Goal: Information Seeking & Learning: Learn about a topic

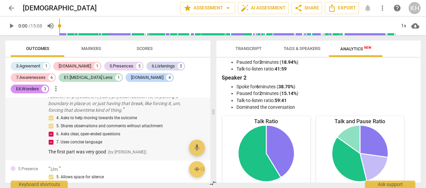
scroll to position [309, 0]
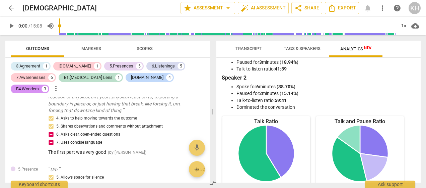
click at [249, 46] on span "Transcript" at bounding box center [249, 48] width 26 height 5
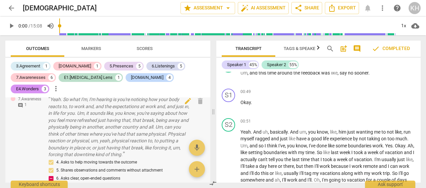
scroll to position [265, 0]
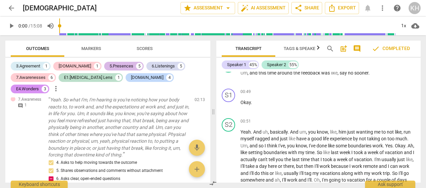
click at [110, 65] on div "5.Presences" at bounding box center [122, 66] width 24 height 7
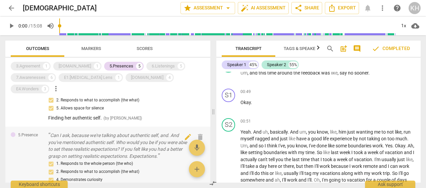
scroll to position [193, 0]
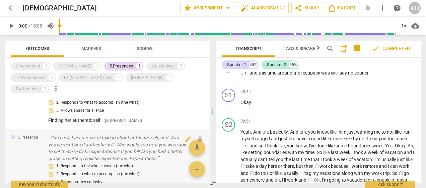
click at [155, 134] on p "Can I ask, because we're talking about authentic self, and. And you've mentione…" at bounding box center [118, 147] width 141 height 27
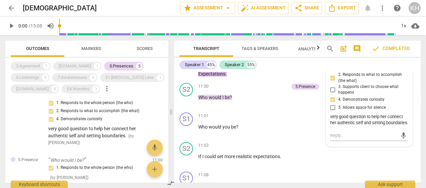
scroll to position [323, 0]
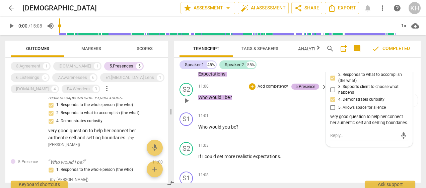
click at [311, 89] on div "5.Presence" at bounding box center [306, 86] width 20 height 6
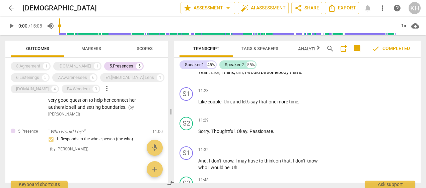
scroll to position [2267, 0]
click at [89, 132] on p "Who would I be?" at bounding box center [97, 131] width 99 height 7
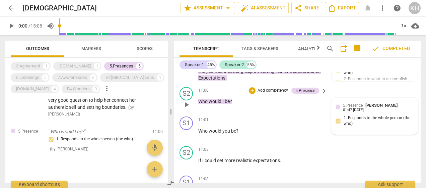
scroll to position [2121, 0]
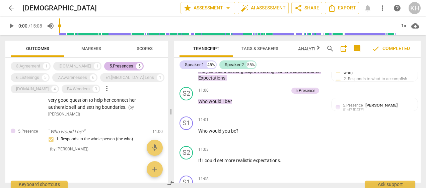
click at [110, 68] on div "5.Presences" at bounding box center [122, 66] width 24 height 7
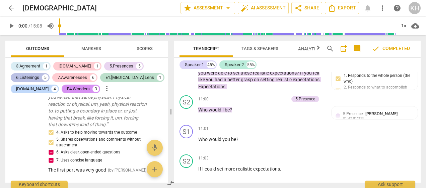
scroll to position [2129, 0]
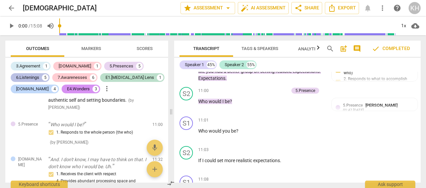
click at [35, 77] on div "6.Listenings" at bounding box center [27, 77] width 23 height 7
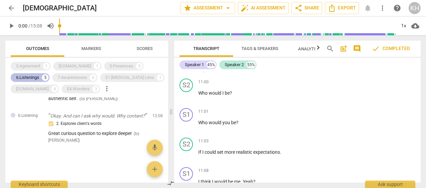
scroll to position [2121, 0]
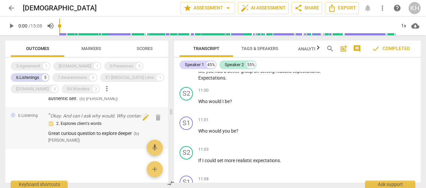
click at [103, 128] on div "2. Explores client's words Great curious question to explore deeper ( by [PERSO…" at bounding box center [97, 132] width 99 height 24
click at [129, 114] on p "Okay. And can I ask why would. Why content?" at bounding box center [97, 115] width 99 height 7
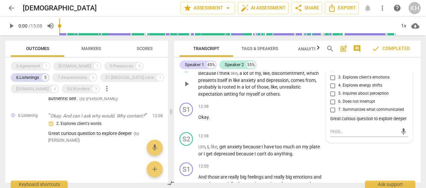
scroll to position [2513, 0]
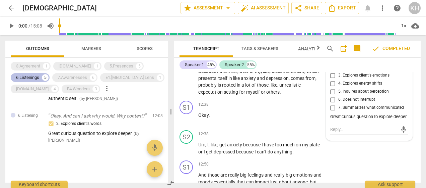
click at [38, 76] on div "6.Listenings" at bounding box center [27, 77] width 23 height 7
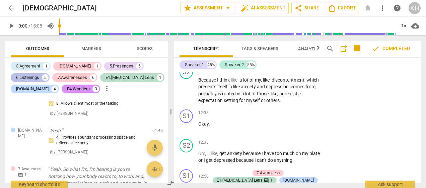
scroll to position [226, 0]
click at [110, 66] on div "5.Presences" at bounding box center [122, 66] width 24 height 7
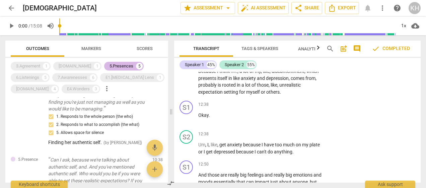
scroll to position [2504, 0]
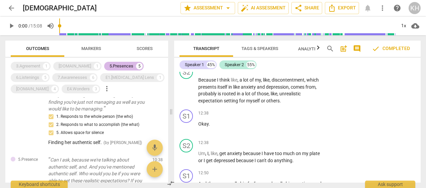
click at [110, 66] on div "5.Presences" at bounding box center [122, 66] width 24 height 7
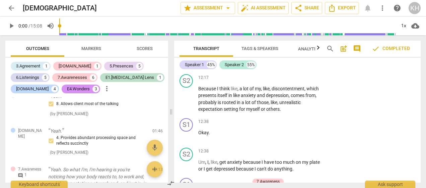
scroll to position [2513, 0]
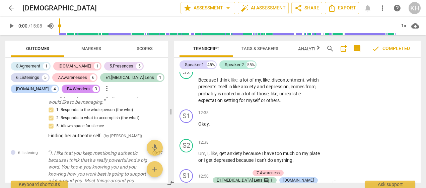
click at [42, 72] on div "3.Agreement 1 [DOMAIN_NAME] 1 5.Presences 5 6.Listenings 5 7.Awarenesses 6 E1.[…" at bounding box center [90, 77] width 158 height 34
click at [38, 76] on div "6.Listenings" at bounding box center [27, 77] width 23 height 7
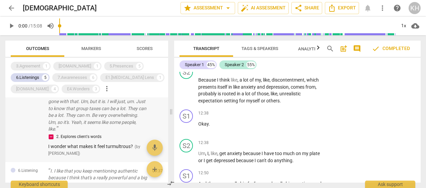
scroll to position [109, 0]
click at [95, 126] on p "Body, though, talking about more behaviors, but it's. They. I can see where you…" at bounding box center [97, 109] width 99 height 48
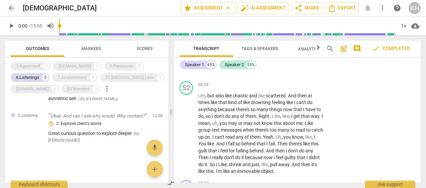
scroll to position [289, 0]
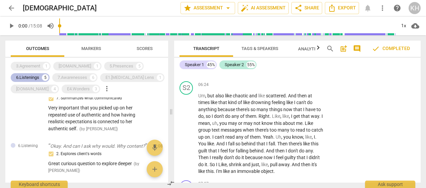
click at [38, 78] on div "6.Listenings" at bounding box center [27, 77] width 23 height 7
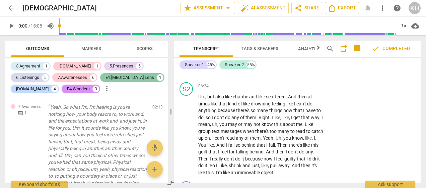
scroll to position [1581, 0]
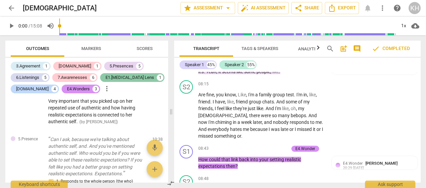
click at [118, 76] on div "E1.[MEDICAL_DATA] Lens" at bounding box center [130, 77] width 49 height 7
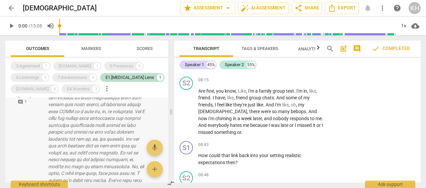
scroll to position [0, 0]
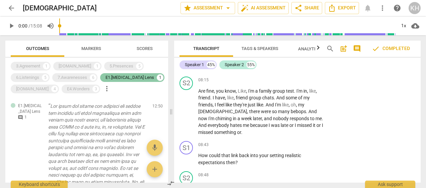
click at [123, 78] on div "E1.[MEDICAL_DATA] Lens" at bounding box center [130, 77] width 49 height 7
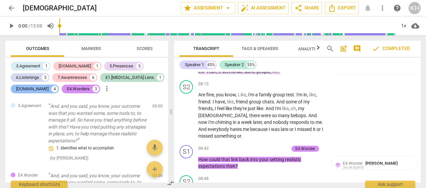
click at [27, 89] on div "[DOMAIN_NAME]" at bounding box center [32, 88] width 33 height 7
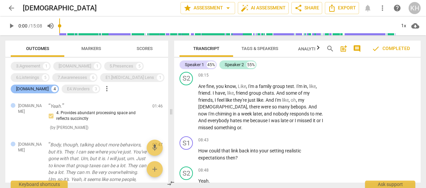
scroll to position [1577, 0]
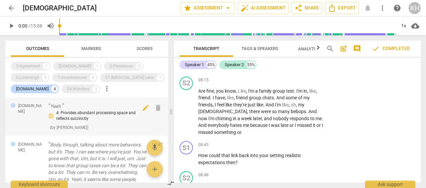
click at [77, 112] on div "4. Provides abundant processing space and reflects succinctly" at bounding box center [97, 116] width 99 height 12
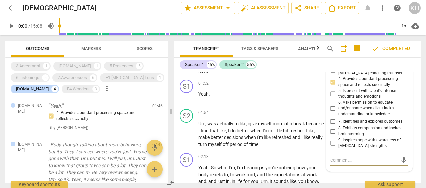
scroll to position [491, 0]
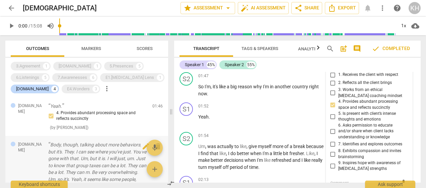
click at [111, 151] on p "Body, though, talking about more behaviors, but it's. They. I can see where you…" at bounding box center [97, 165] width 99 height 48
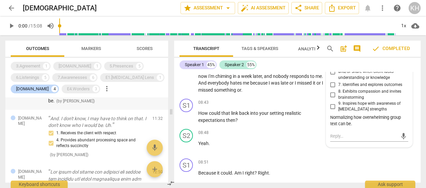
scroll to position [131, 0]
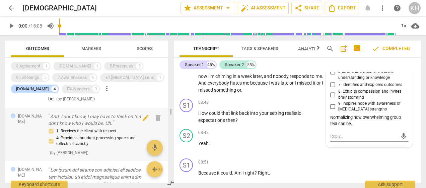
click at [69, 128] on div "1. Receives the client with respect 4. Provides abundant processing space and r…" at bounding box center [97, 137] width 99 height 20
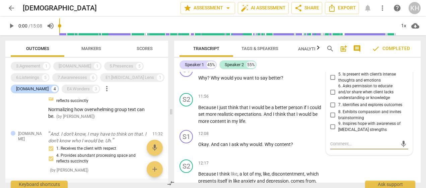
scroll to position [118, 0]
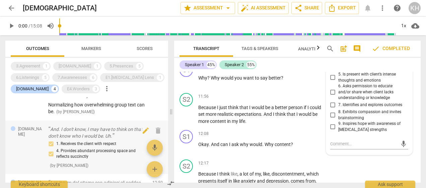
click at [68, 132] on p "And. I don't know, I may have to think on that. I don't know who I would be. Uh." at bounding box center [97, 133] width 99 height 14
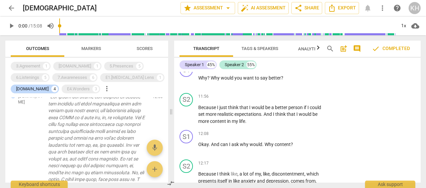
scroll to position [203, 0]
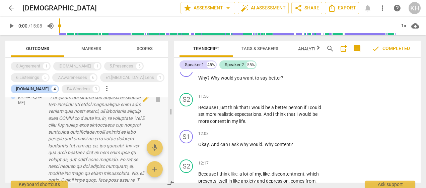
click at [69, 133] on p at bounding box center [97, 173] width 99 height 158
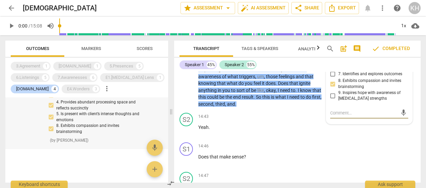
scroll to position [364, 0]
click at [73, 87] on div "E4.Wonders" at bounding box center [78, 88] width 23 height 7
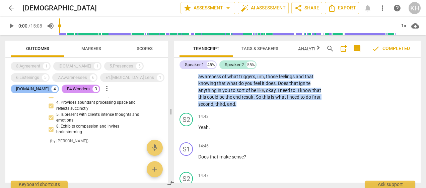
click at [31, 86] on div "[DOMAIN_NAME]" at bounding box center [32, 88] width 33 height 7
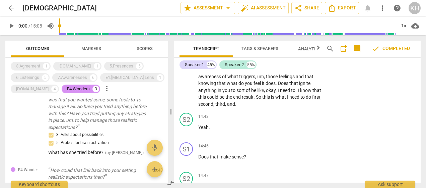
scroll to position [0, 0]
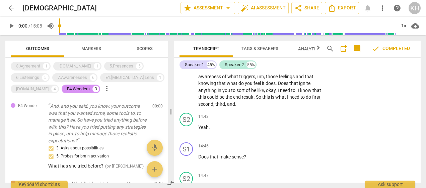
click at [73, 128] on p "And, and you said, you know, your outcome was that you wanted some, some tools …" at bounding box center [97, 123] width 99 height 41
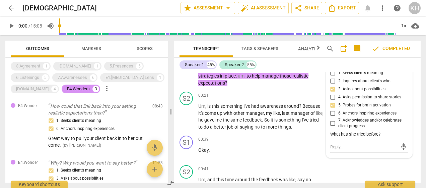
scroll to position [77, 0]
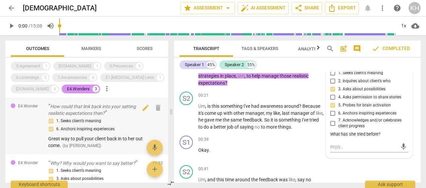
click at [86, 123] on div "1. Seeks client’s meaning 6. Anchors inspiring experiences" at bounding box center [97, 125] width 99 height 16
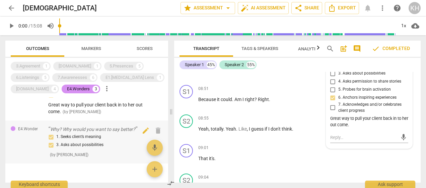
scroll to position [113, 0]
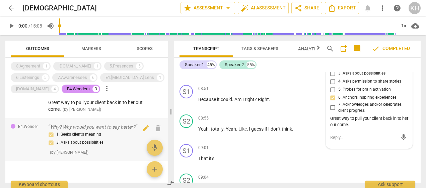
click at [71, 135] on div "1. Seeks client’s meaning 3. Asks about possibilities" at bounding box center [97, 138] width 99 height 16
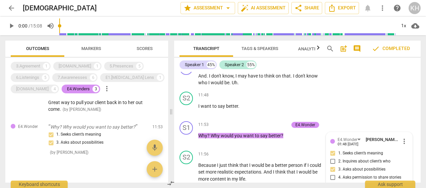
scroll to position [2352, 0]
click at [82, 131] on div "1. Seeks client’s meaning 3. Asks about possibilities" at bounding box center [97, 138] width 99 height 16
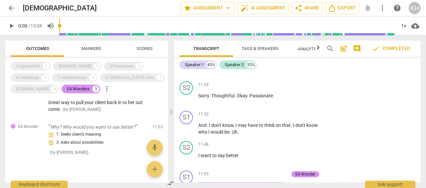
scroll to position [2325, 0]
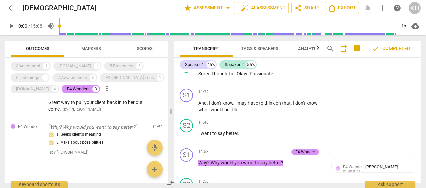
click at [243, 106] on span "may" at bounding box center [243, 102] width 10 height 5
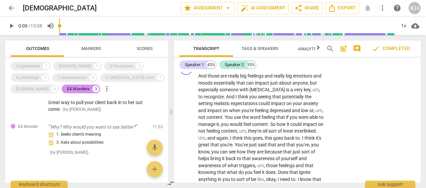
scroll to position [2612, 0]
